Goal: Information Seeking & Learning: Learn about a topic

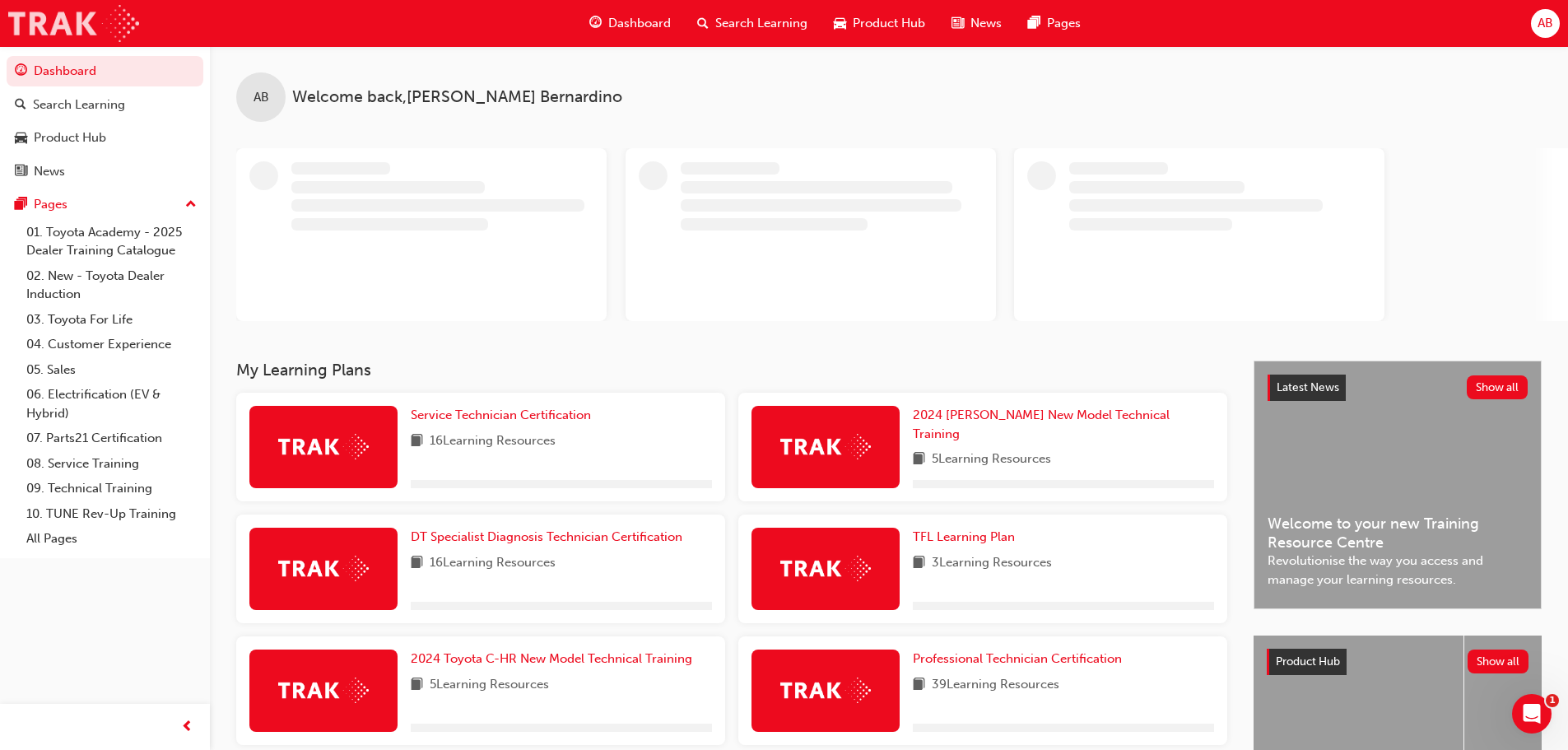
click at [131, 17] on img at bounding box center [73, 23] width 131 height 37
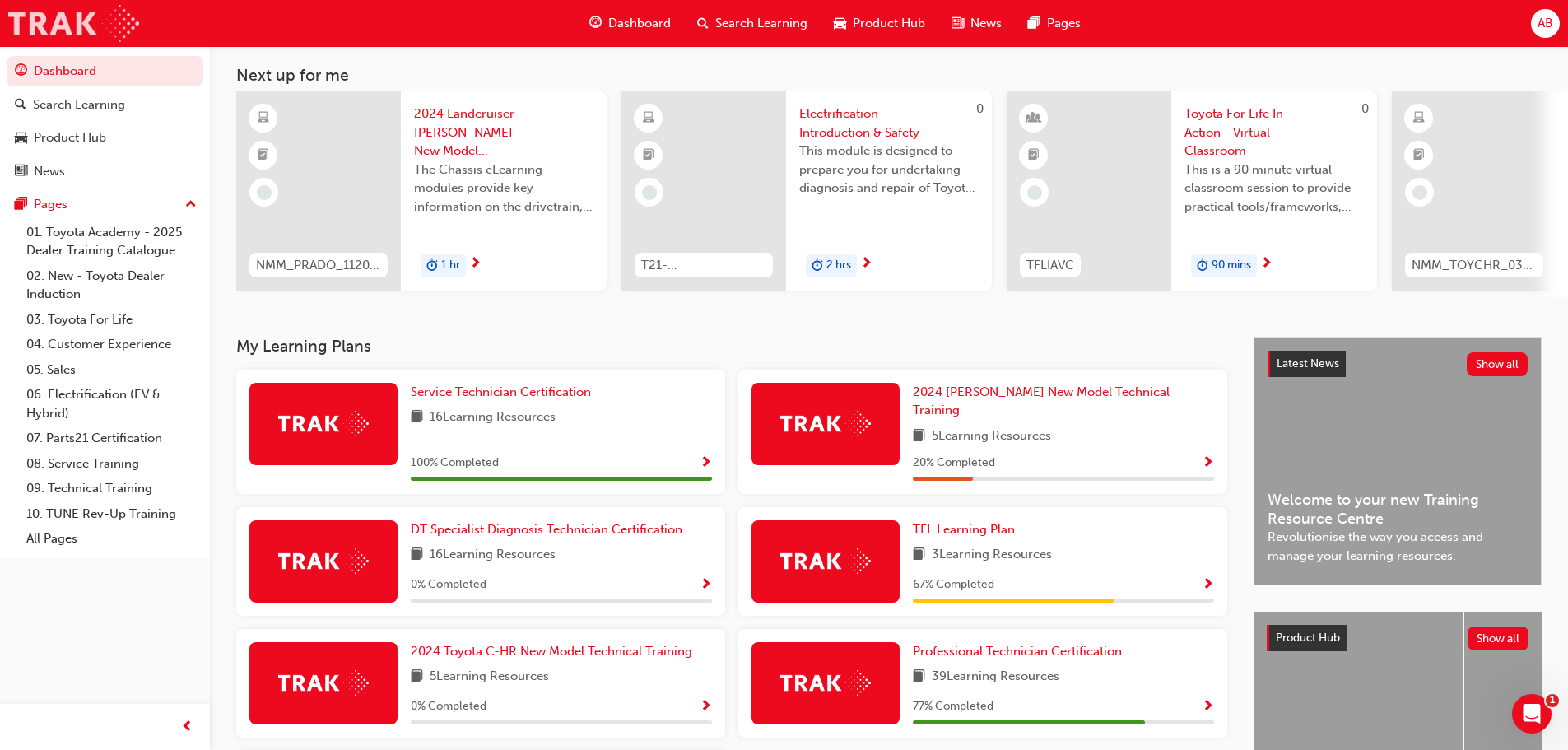
scroll to position [165, 0]
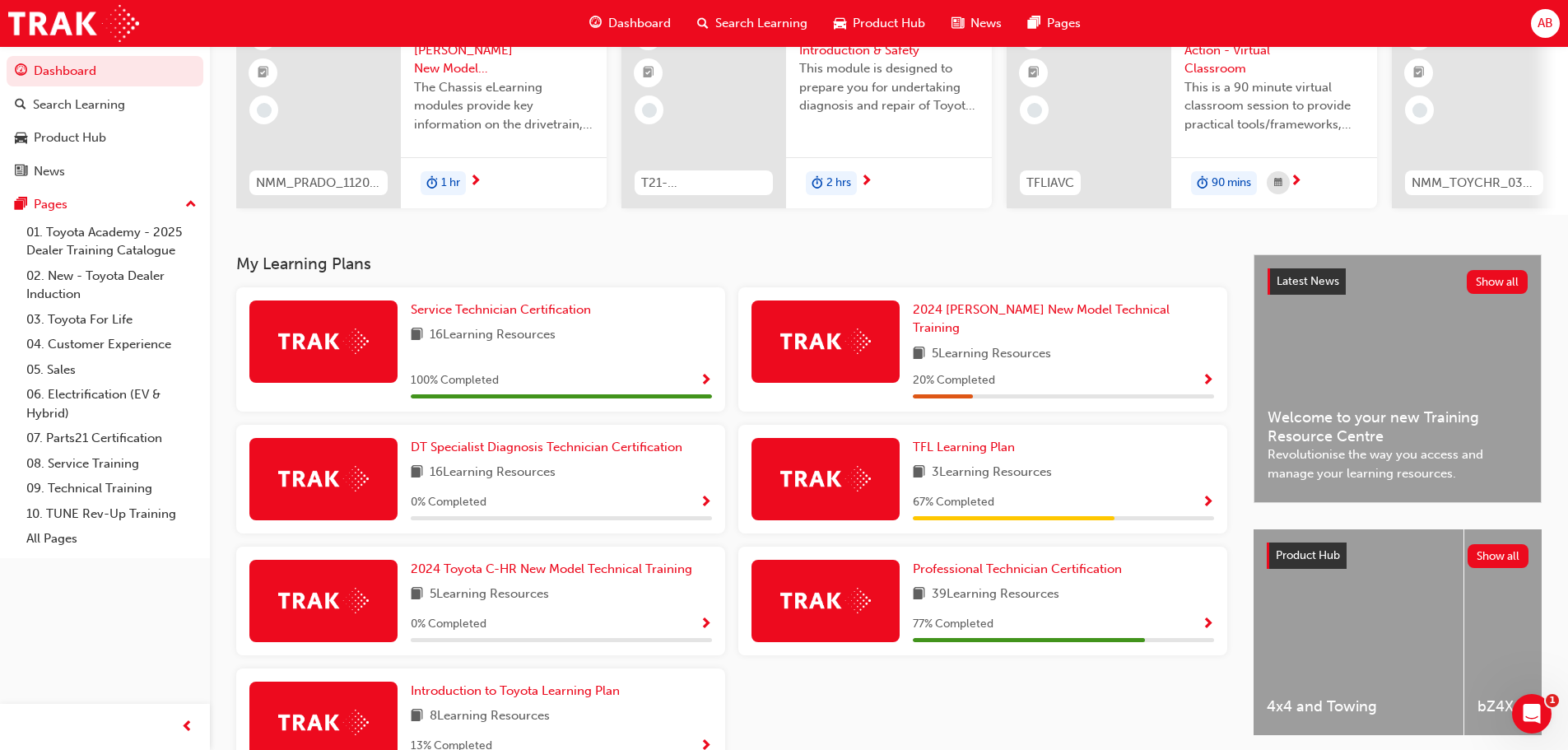
click at [703, 495] on span "Show Progress" at bounding box center [706, 503] width 13 height 14
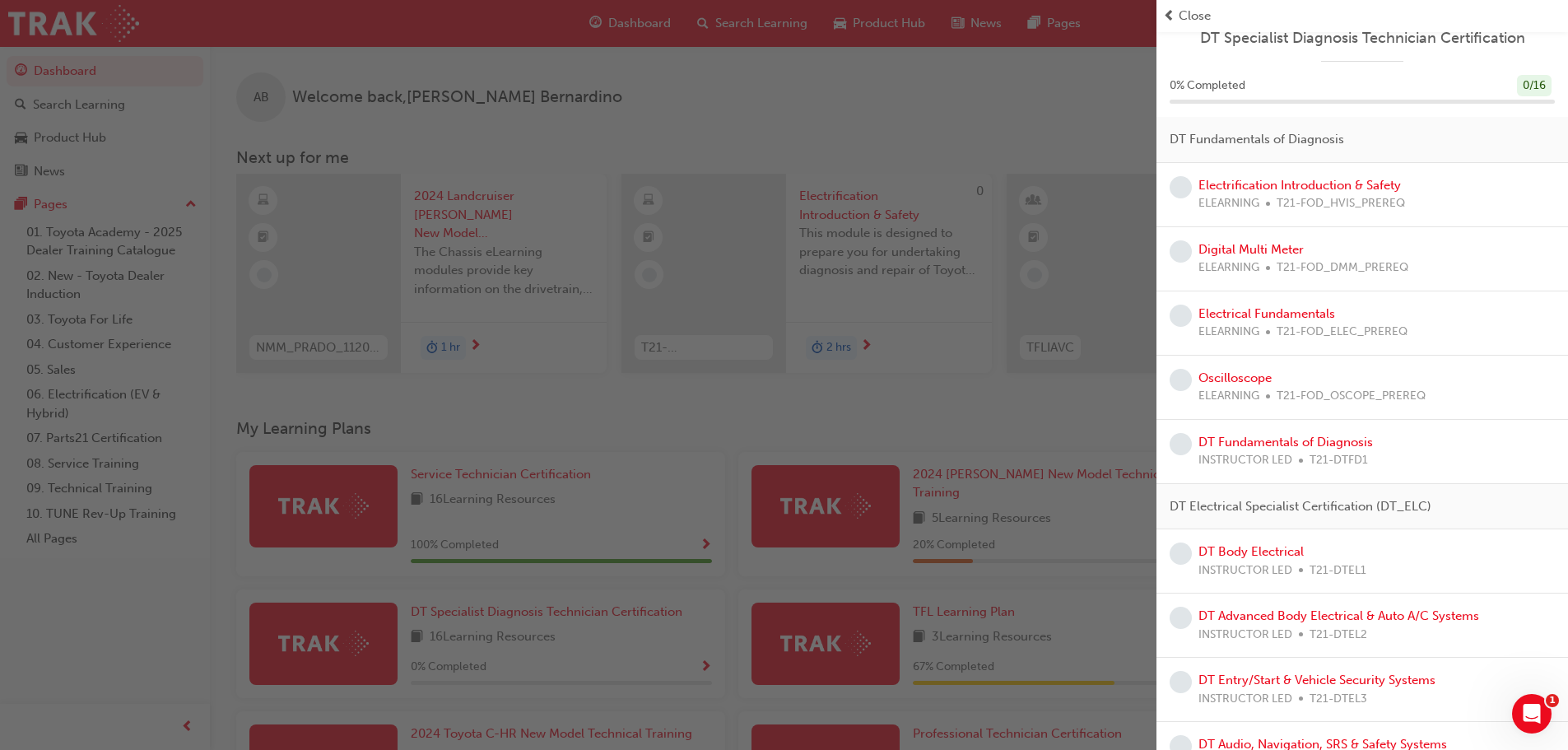
scroll to position [0, 0]
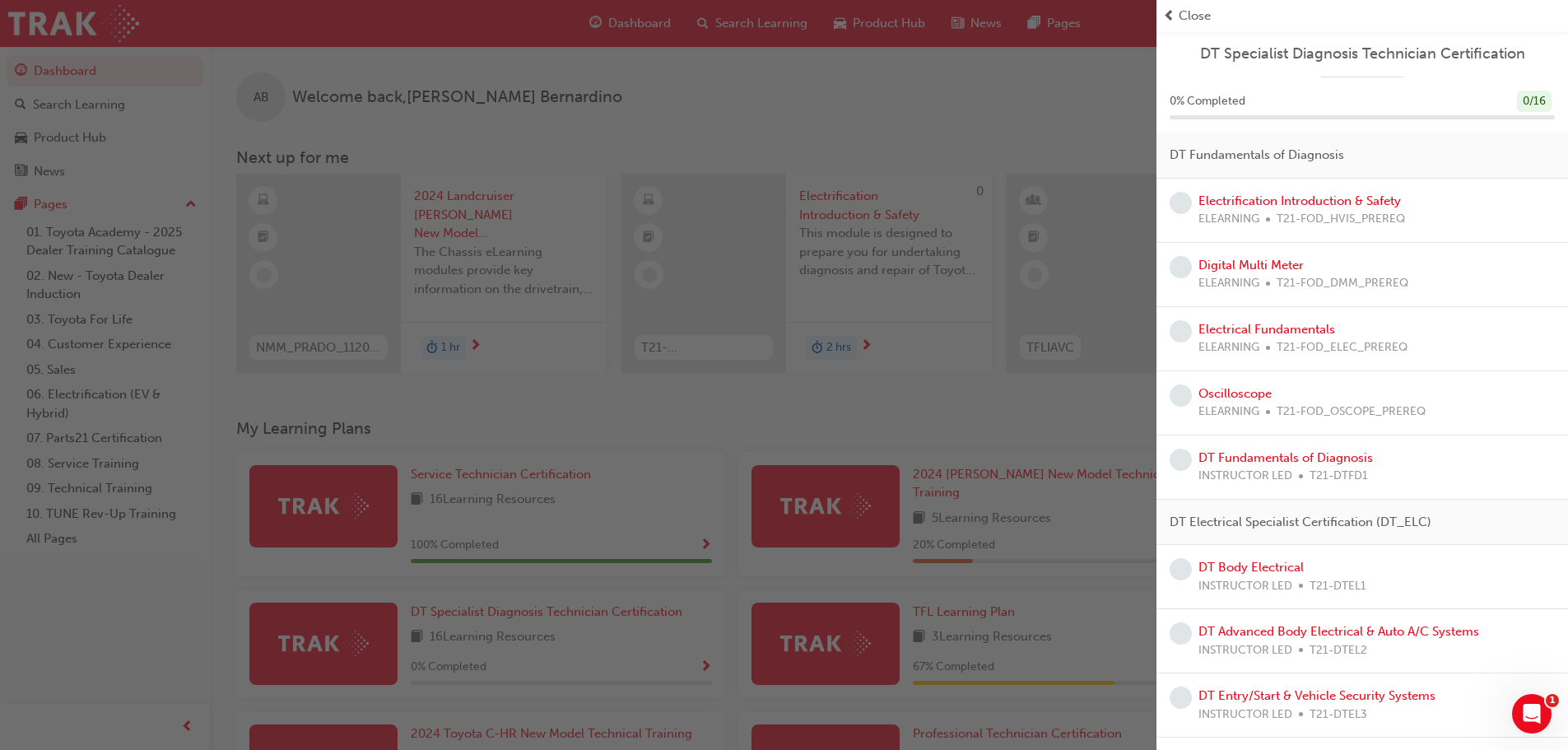
click at [981, 423] on div "button" at bounding box center [578, 375] width 1156 height 750
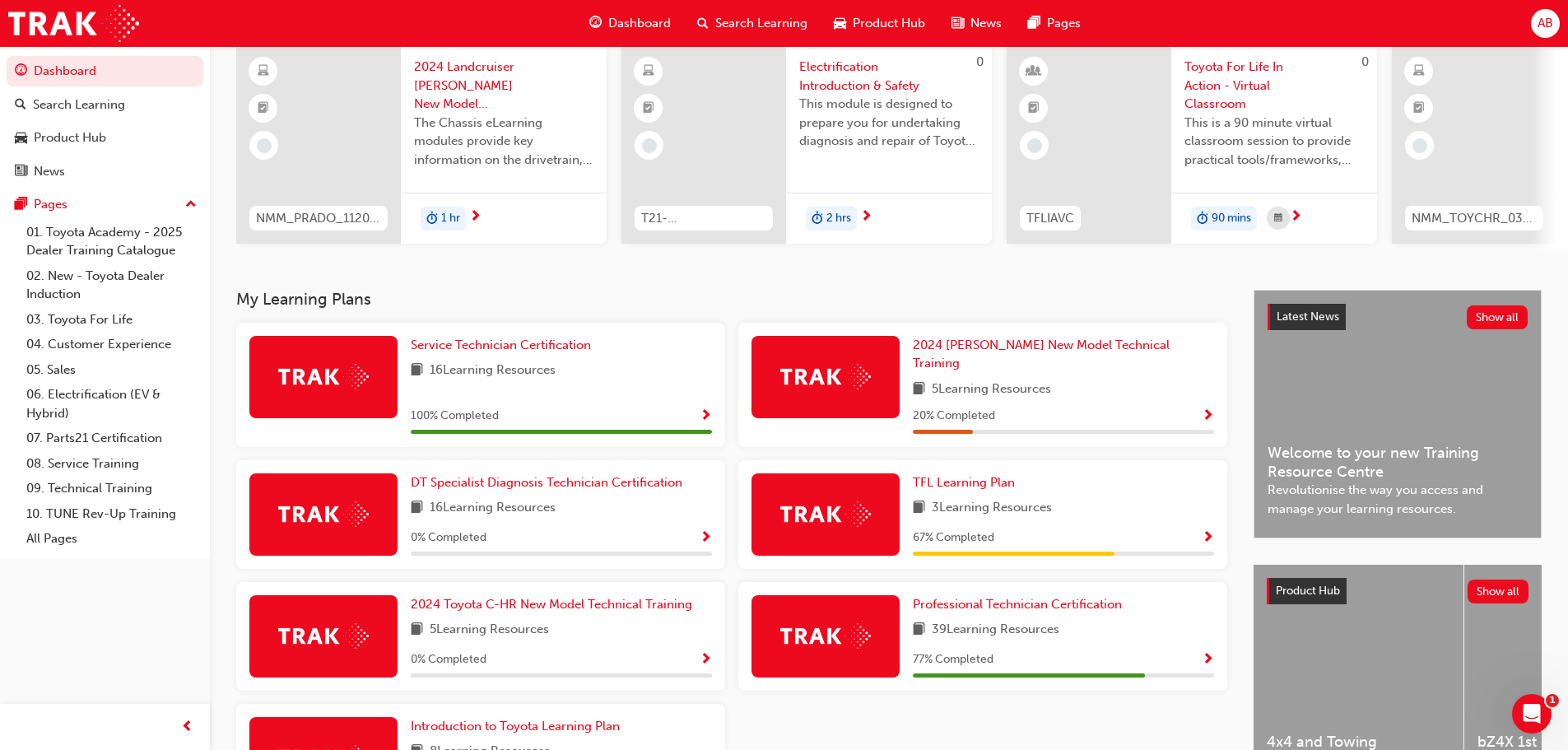
scroll to position [165, 0]
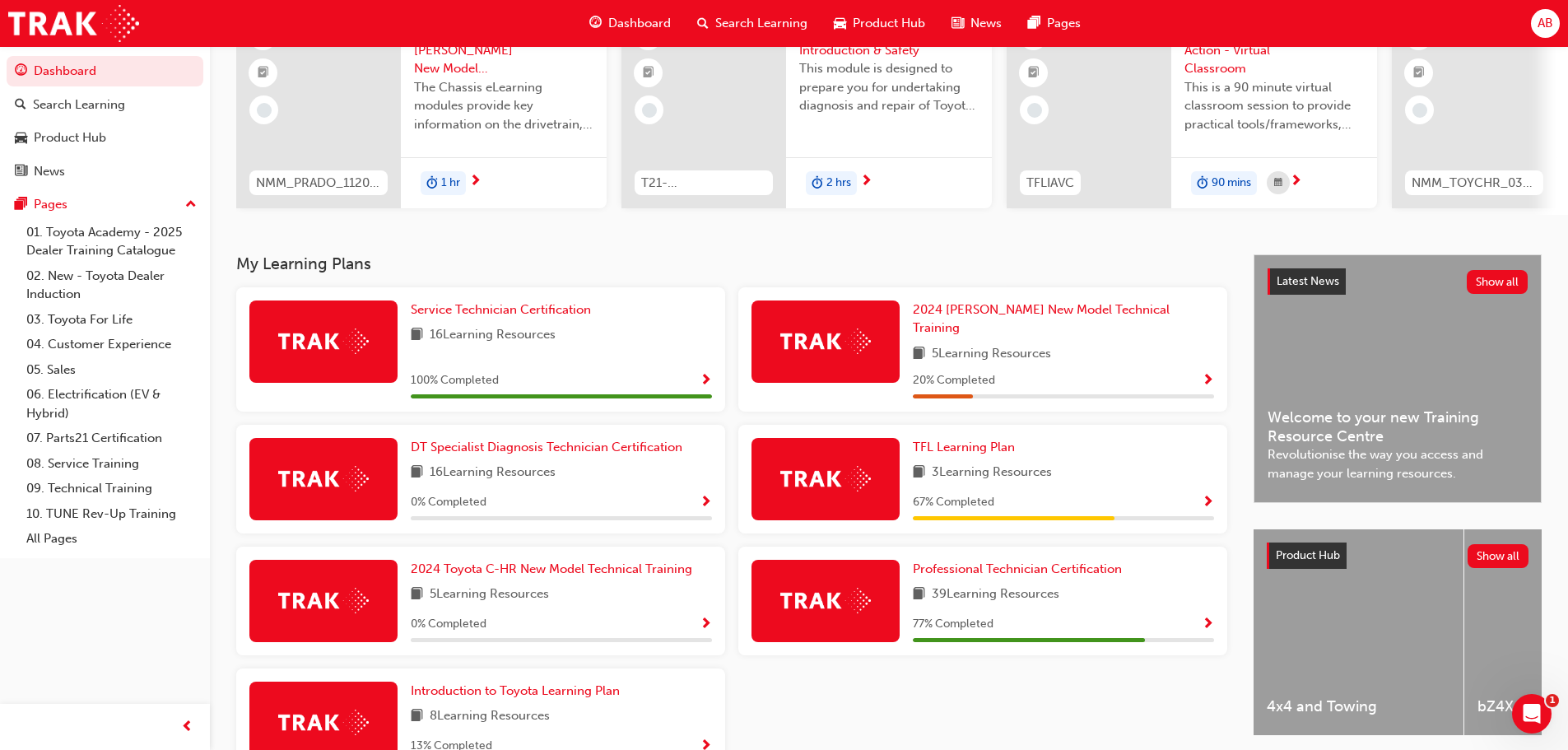
click at [1210, 618] on span "Show Progress" at bounding box center [1208, 625] width 13 height 14
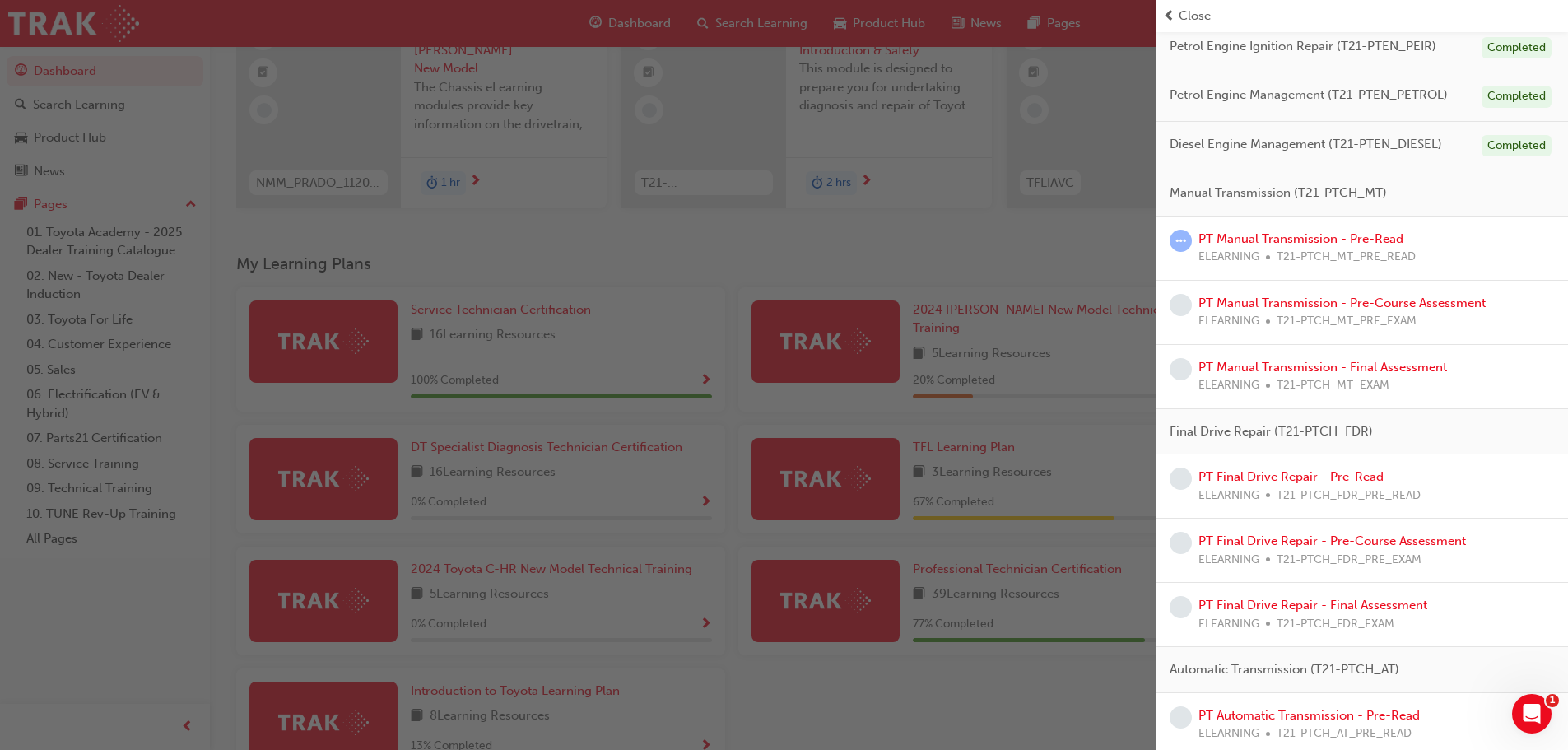
scroll to position [494, 0]
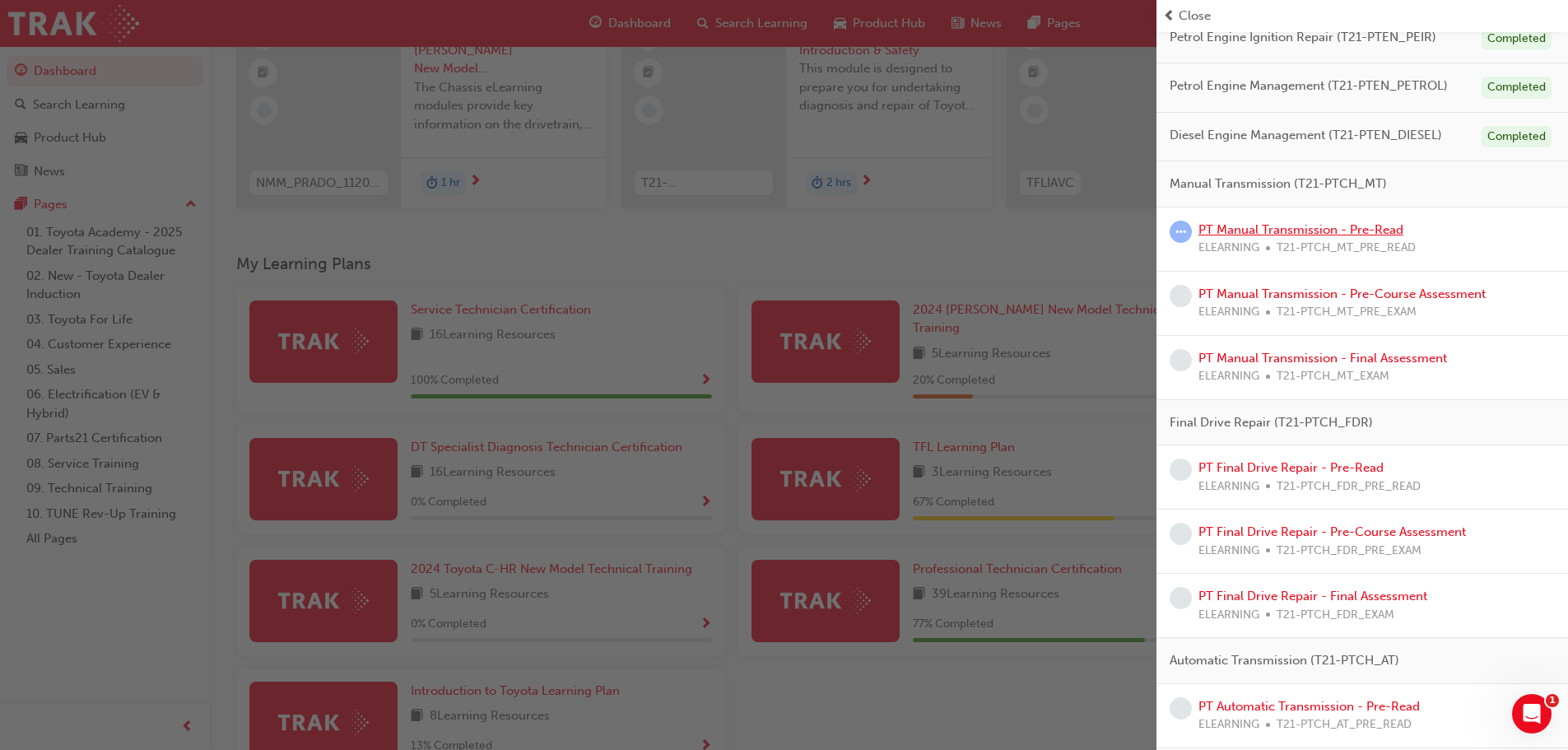
click at [1289, 226] on link "PT Manual Transmission - Pre-Read" at bounding box center [1300, 229] width 205 height 14
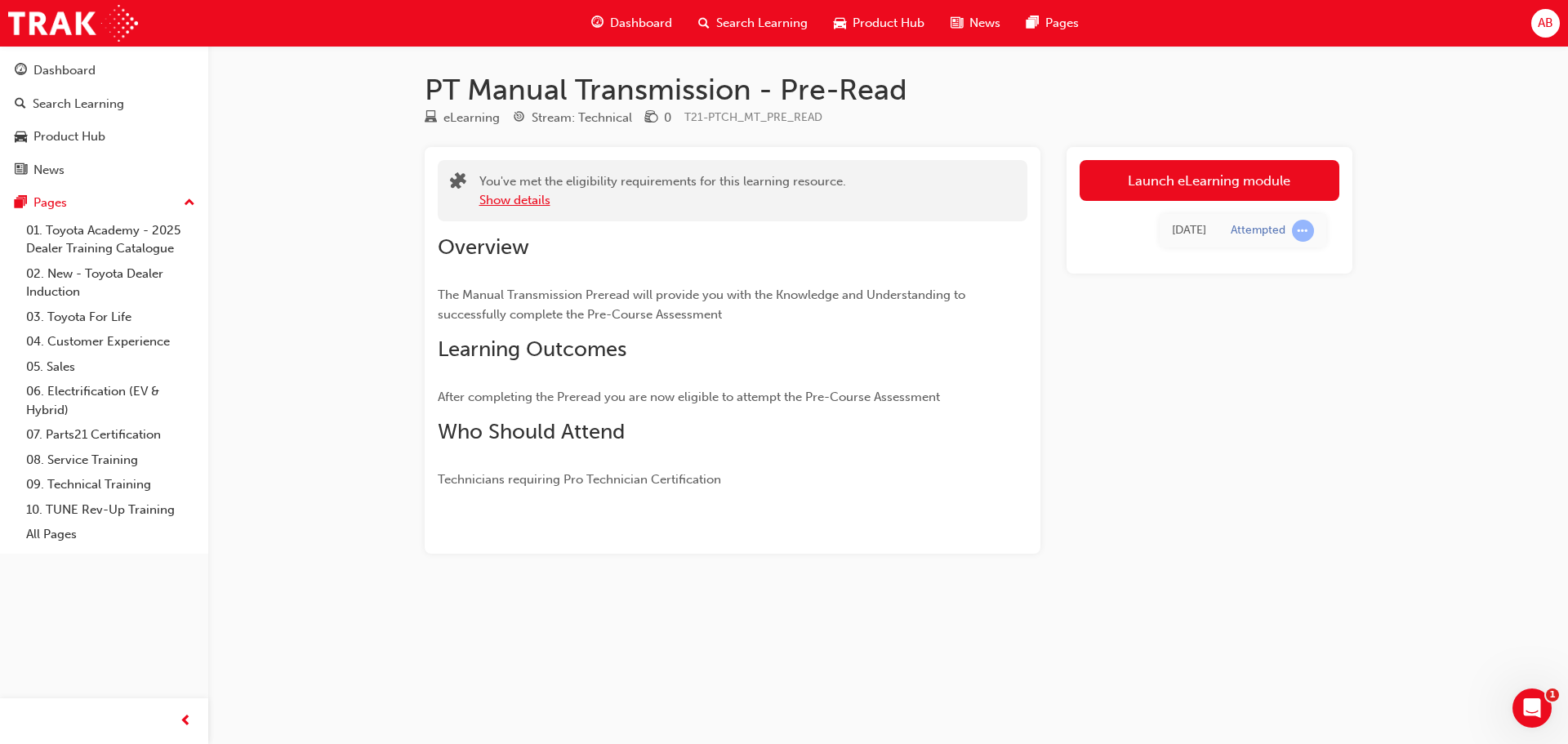
click at [513, 196] on button "Show details" at bounding box center [515, 200] width 71 height 19
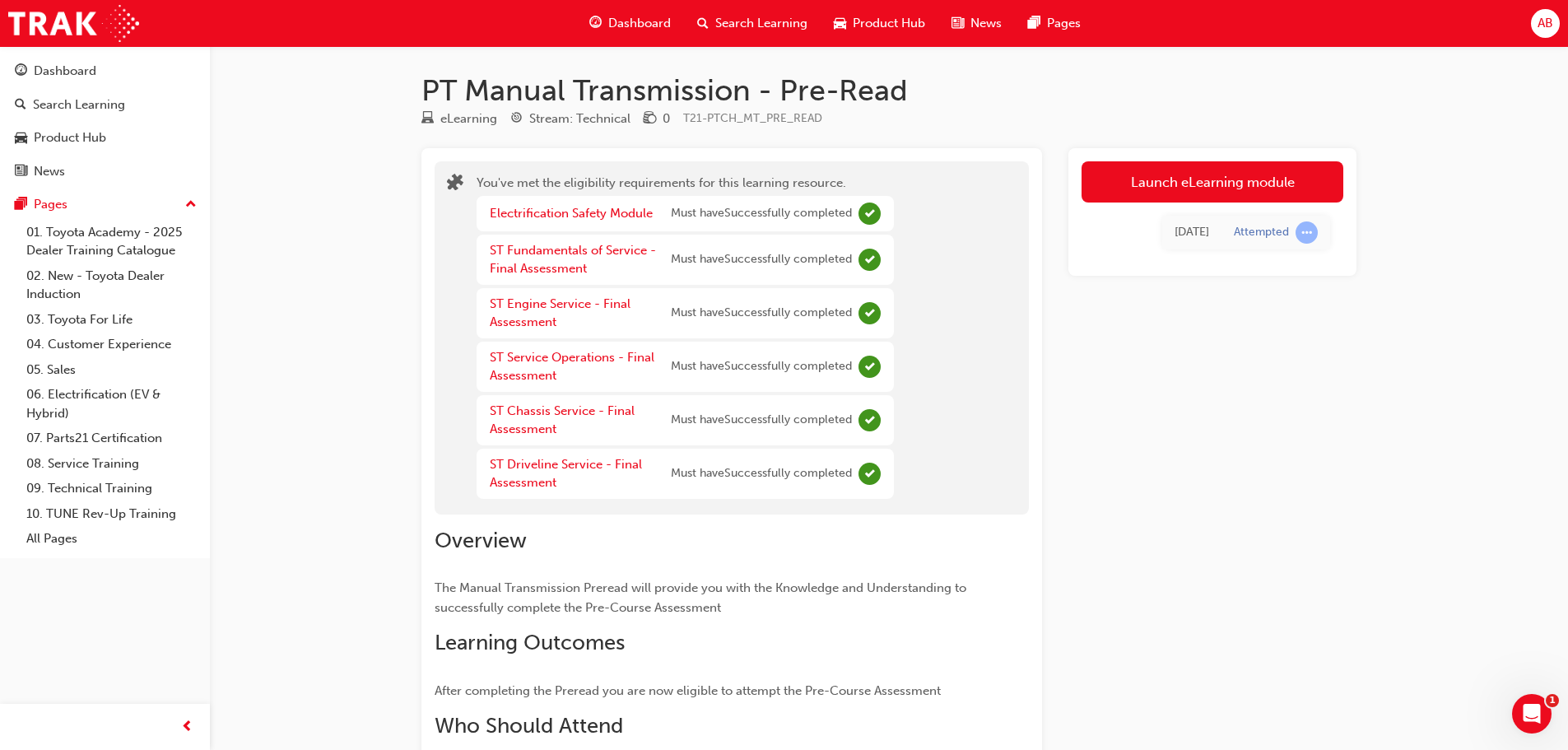
click at [349, 268] on div "PT Manual Transmission - Pre-Read eLearning Stream: Technical 0 T21-PTCH_MT_PRE…" at bounding box center [784, 471] width 1568 height 943
click at [1219, 176] on link "Launch eLearning module" at bounding box center [1211, 181] width 262 height 41
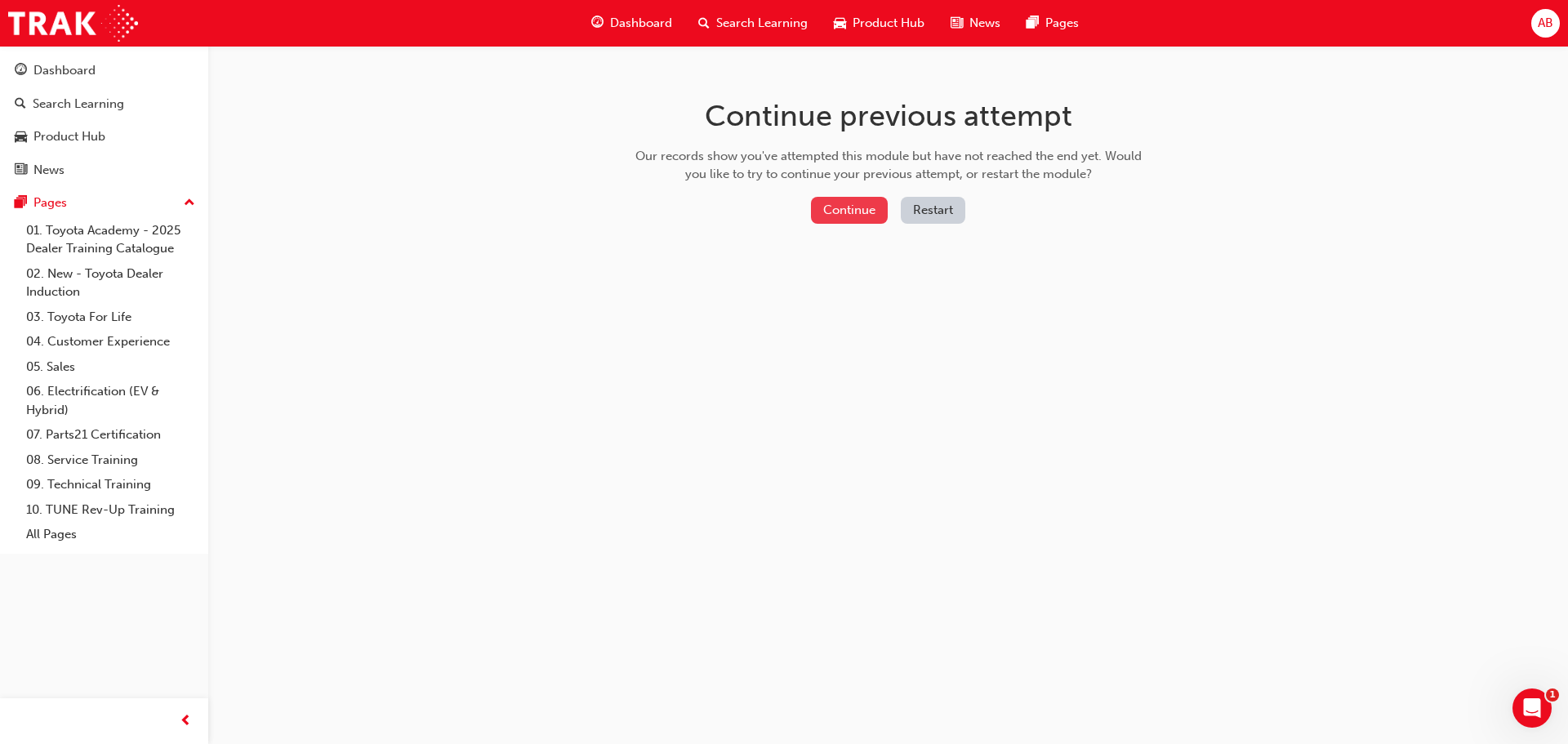
click at [852, 214] on button "Continue" at bounding box center [849, 210] width 76 height 27
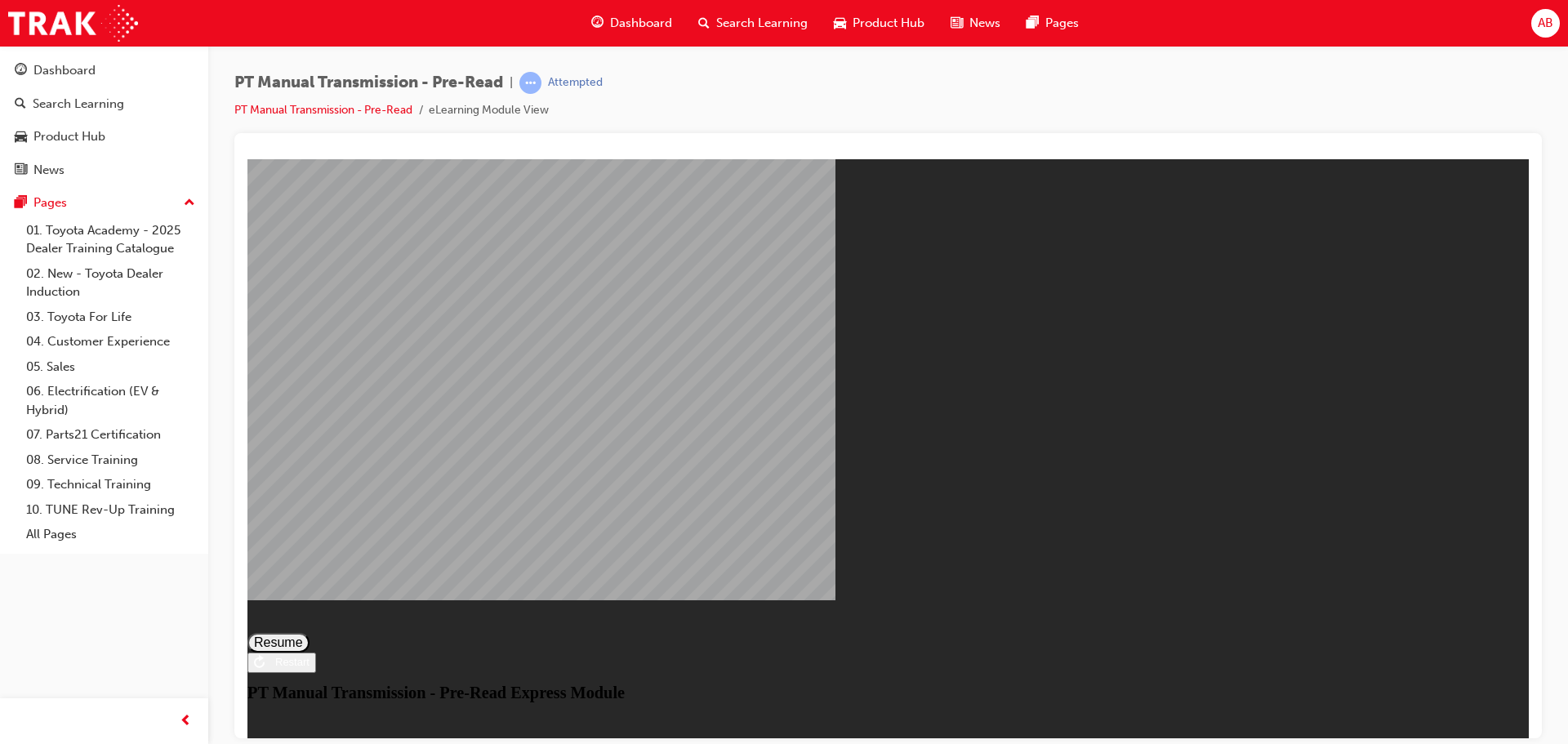
click at [309, 633] on button "Resume" at bounding box center [278, 642] width 62 height 20
